Goal: Transaction & Acquisition: Purchase product/service

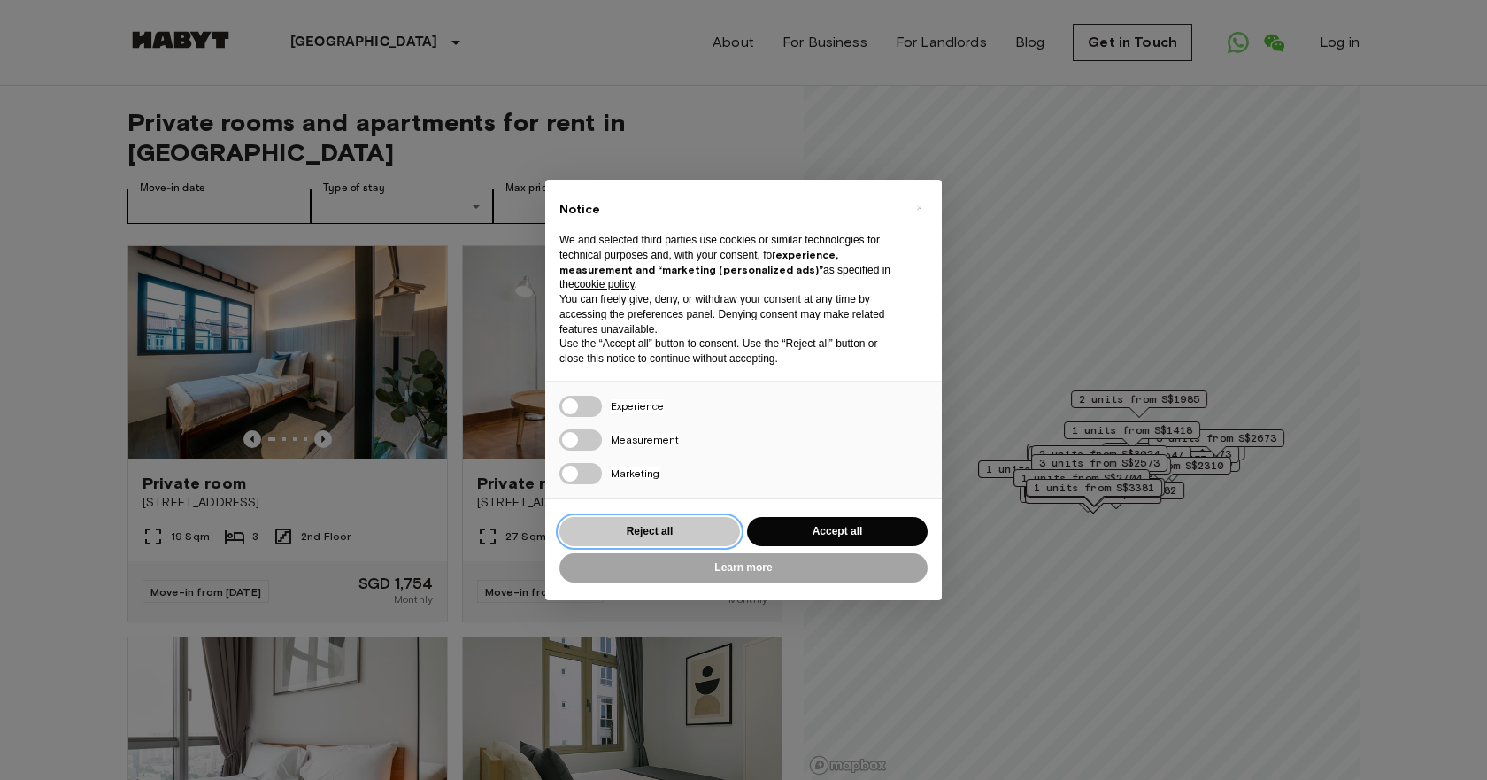
click at [653, 530] on button "Reject all" at bounding box center [649, 531] width 181 height 29
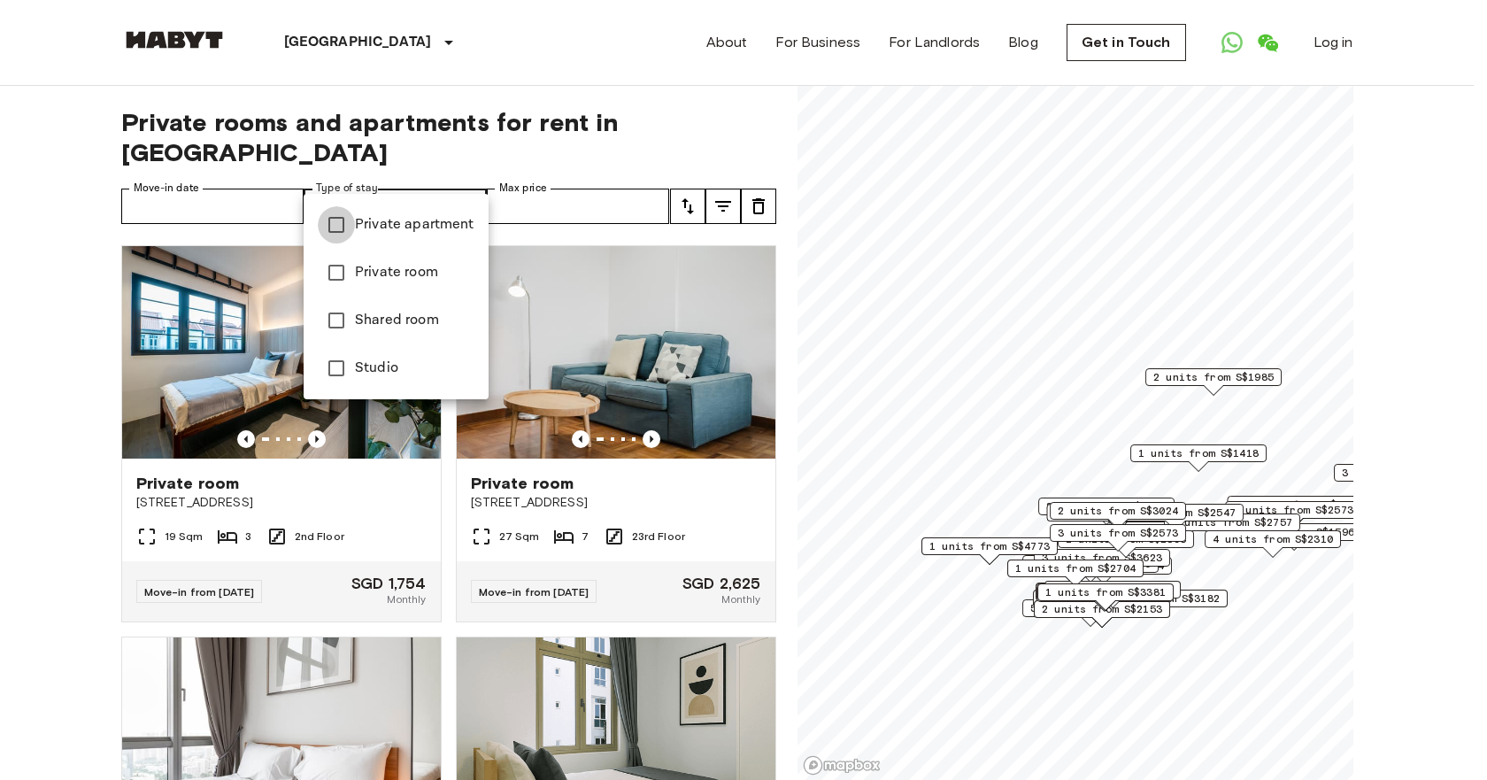
type input "**********"
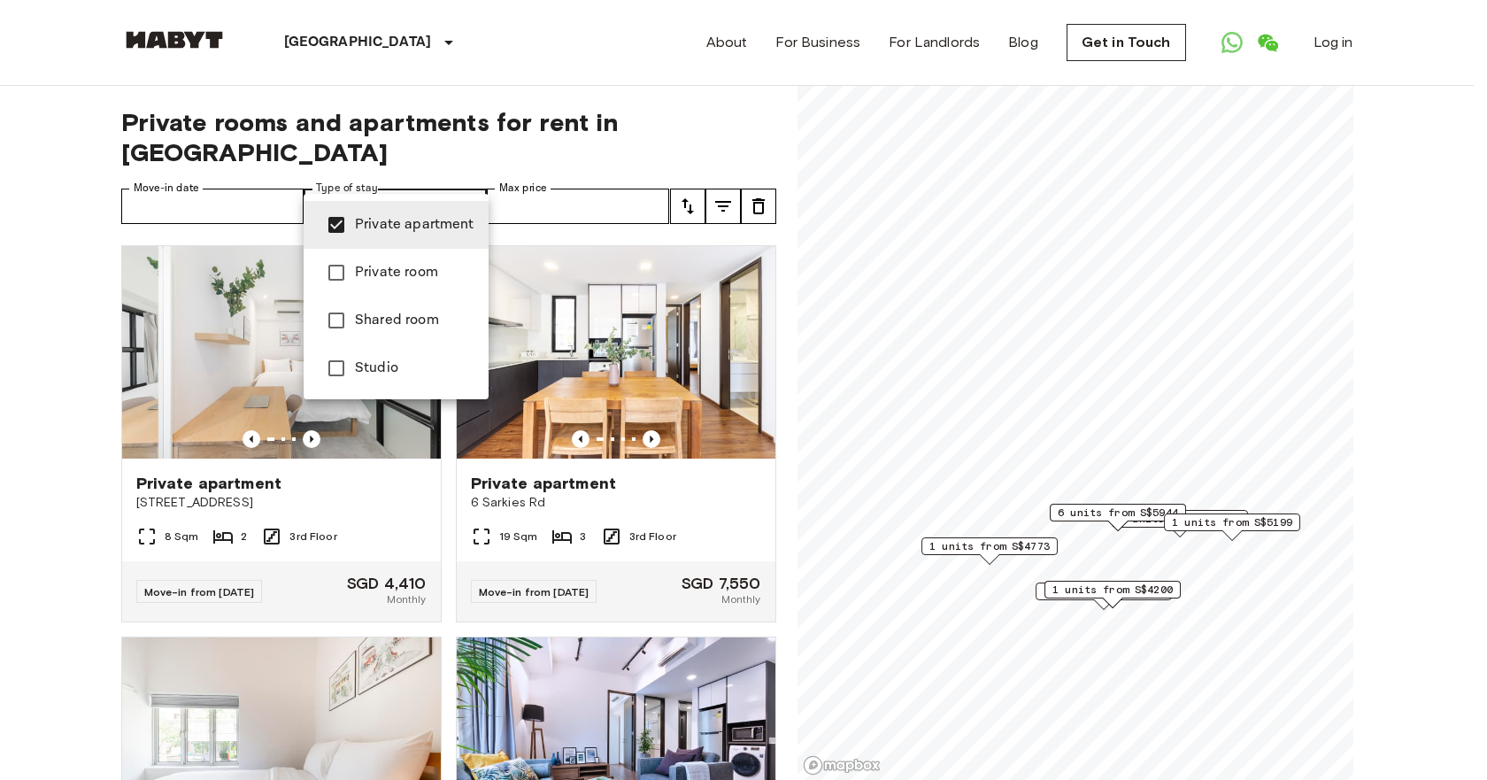
click at [84, 330] on div at bounding box center [743, 390] width 1487 height 780
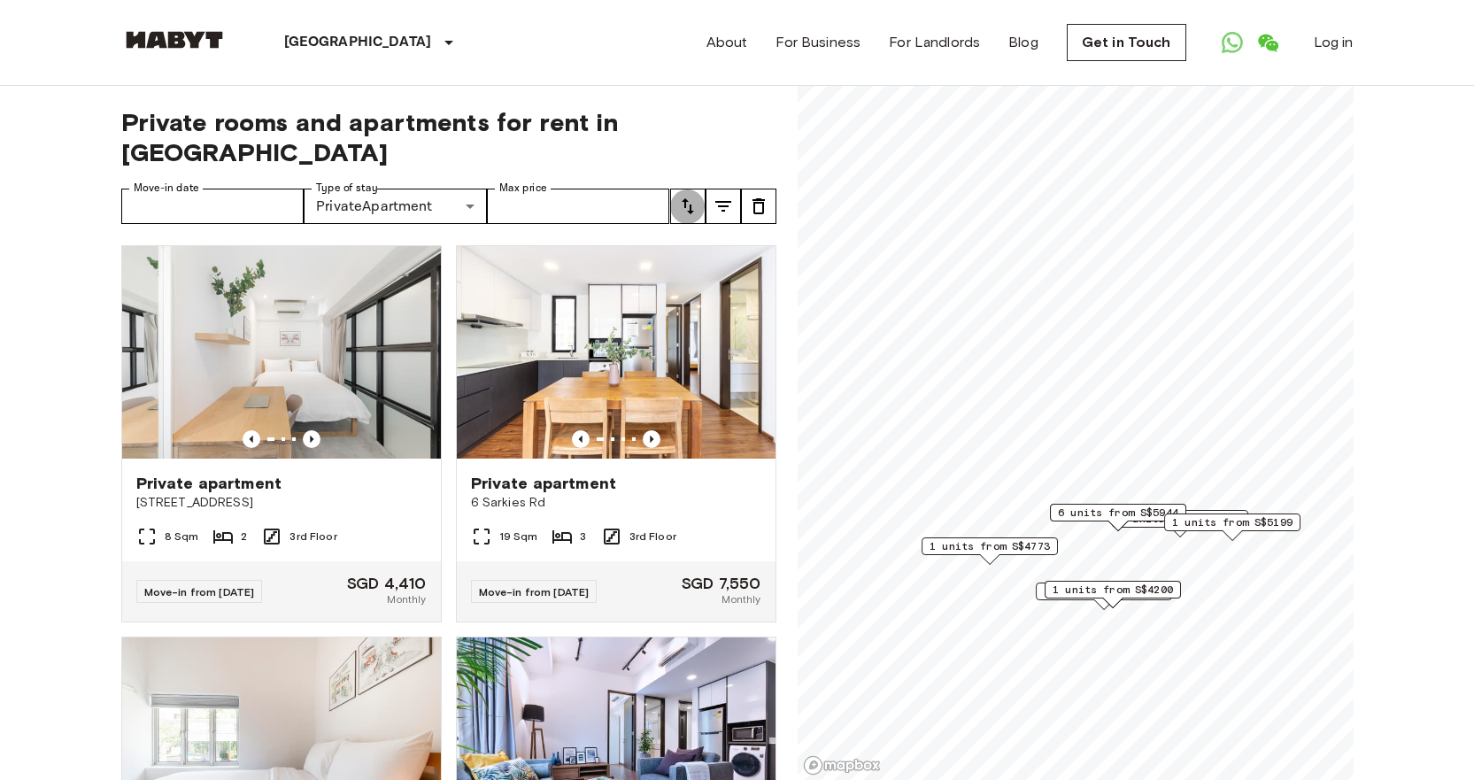
click at [688, 196] on icon "tune" at bounding box center [687, 206] width 21 height 21
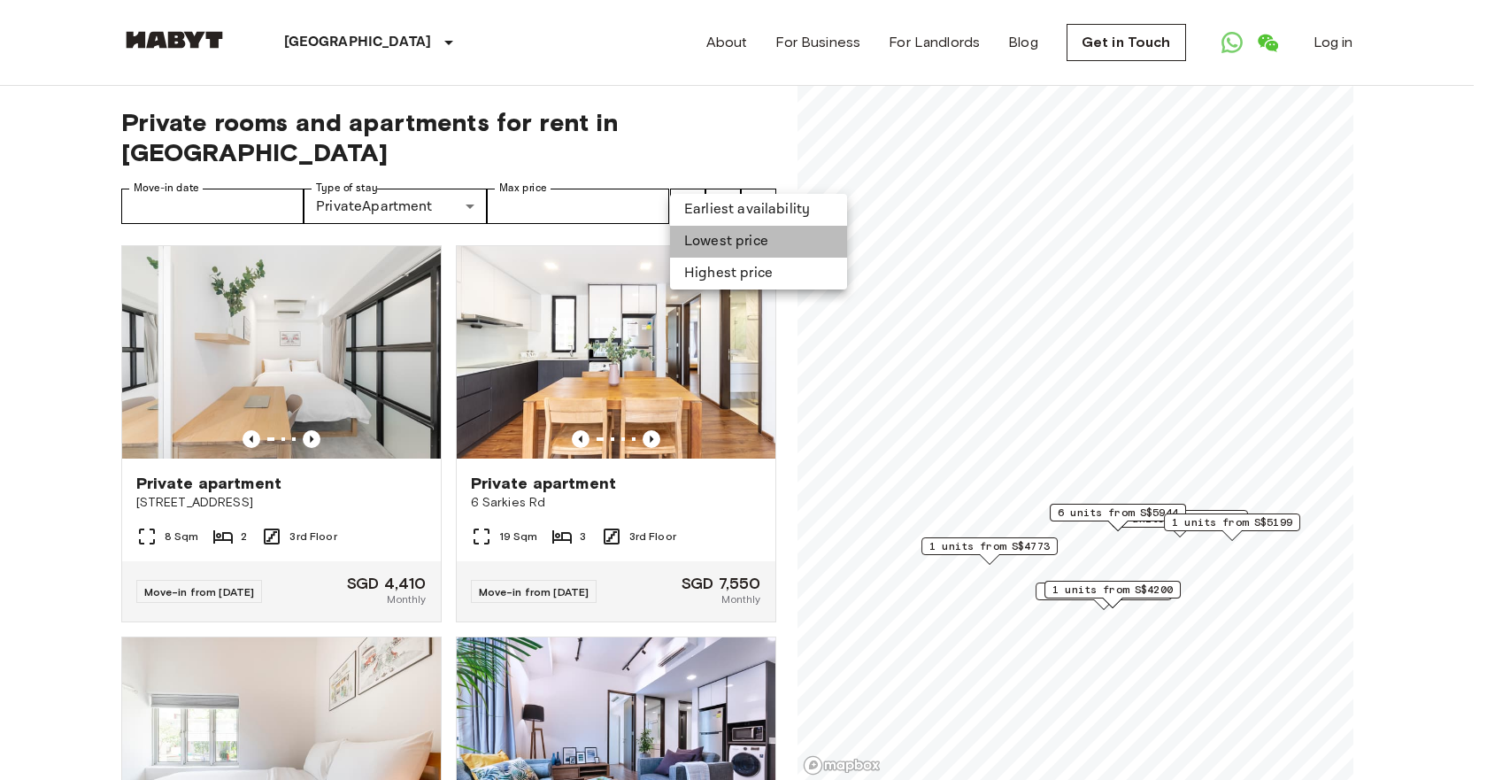
click at [715, 241] on li "Lowest price" at bounding box center [758, 242] width 177 height 32
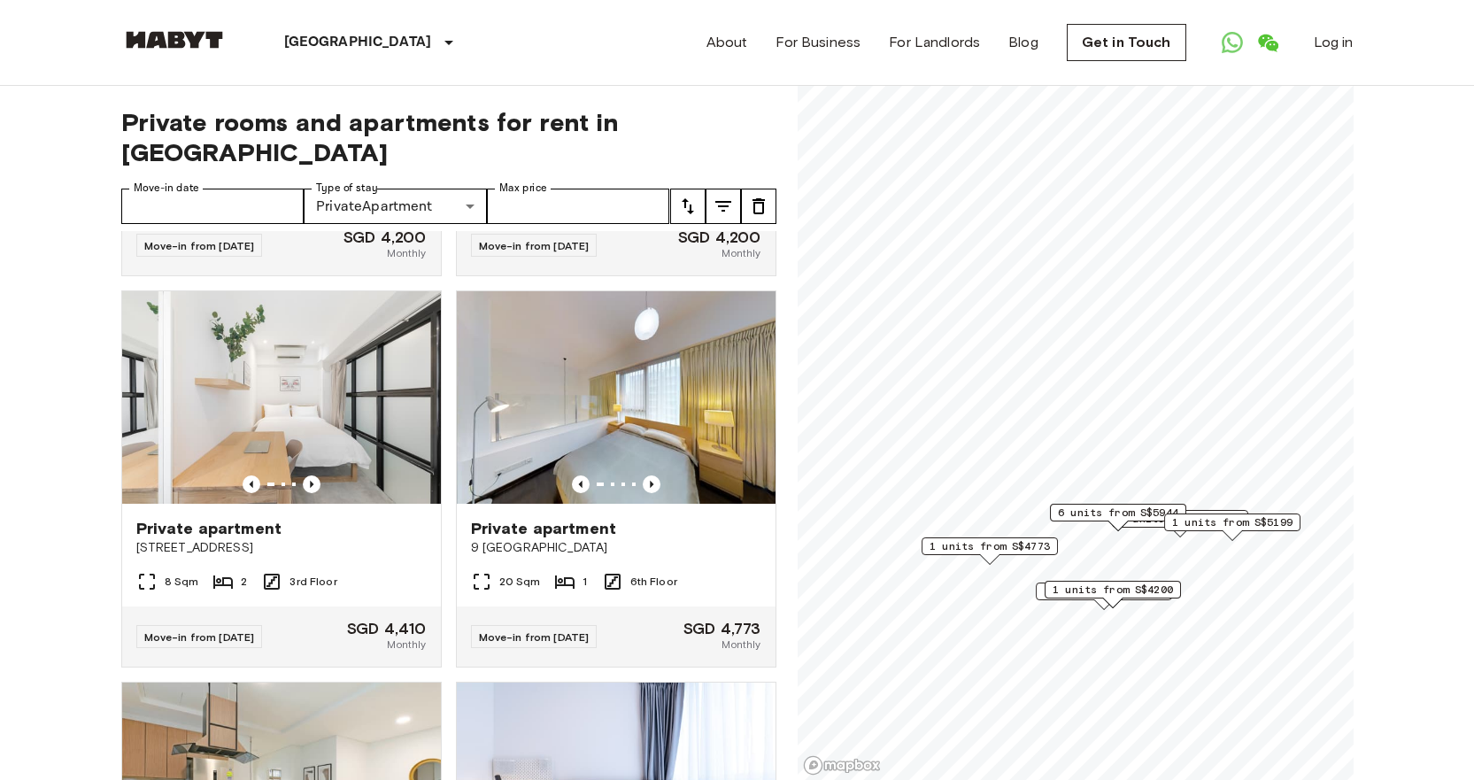
scroll to position [266, 0]
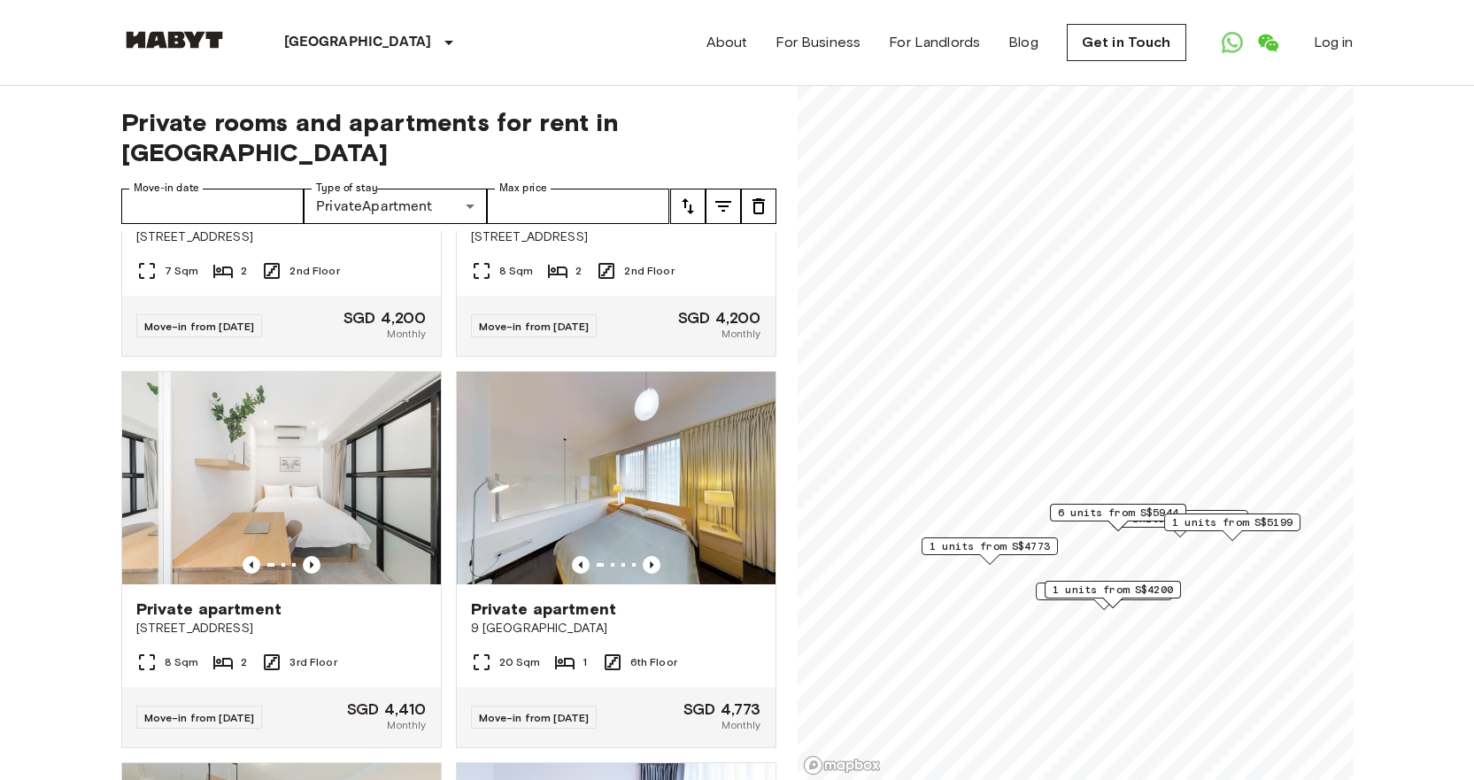
click at [605, 439] on img at bounding box center [616, 478] width 319 height 212
